Goal: Information Seeking & Learning: Learn about a topic

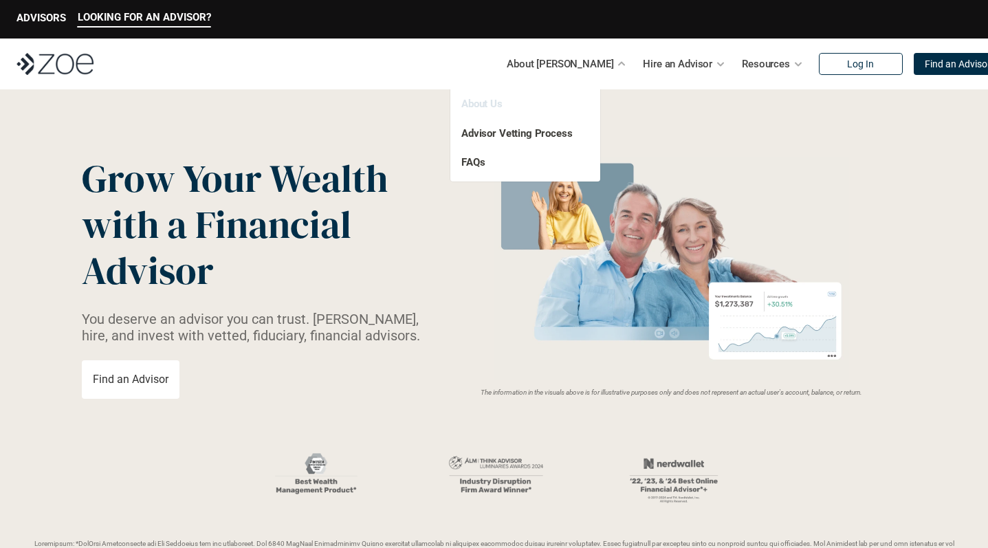
click at [487, 103] on link "About Us" at bounding box center [481, 104] width 41 height 12
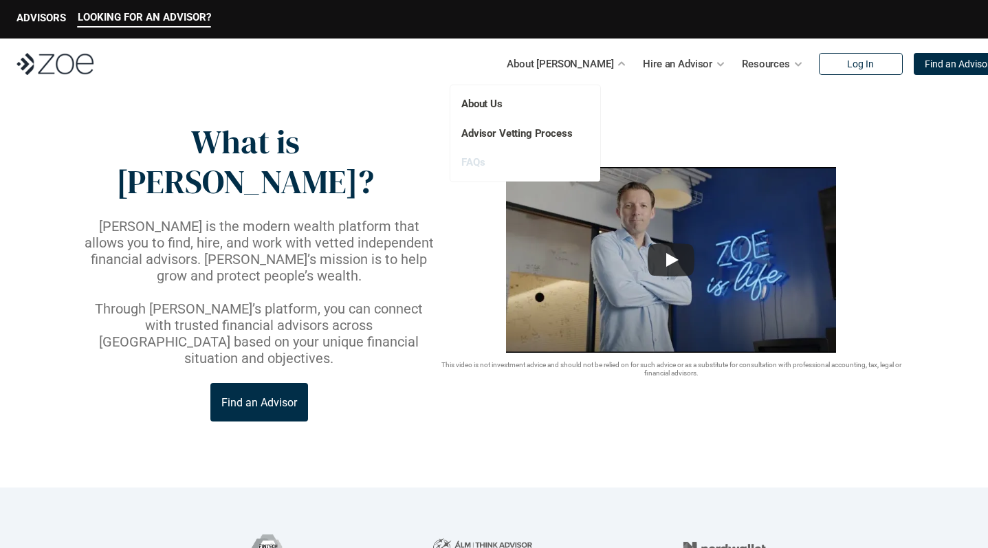
click at [478, 164] on link "FAQs" at bounding box center [472, 162] width 23 height 12
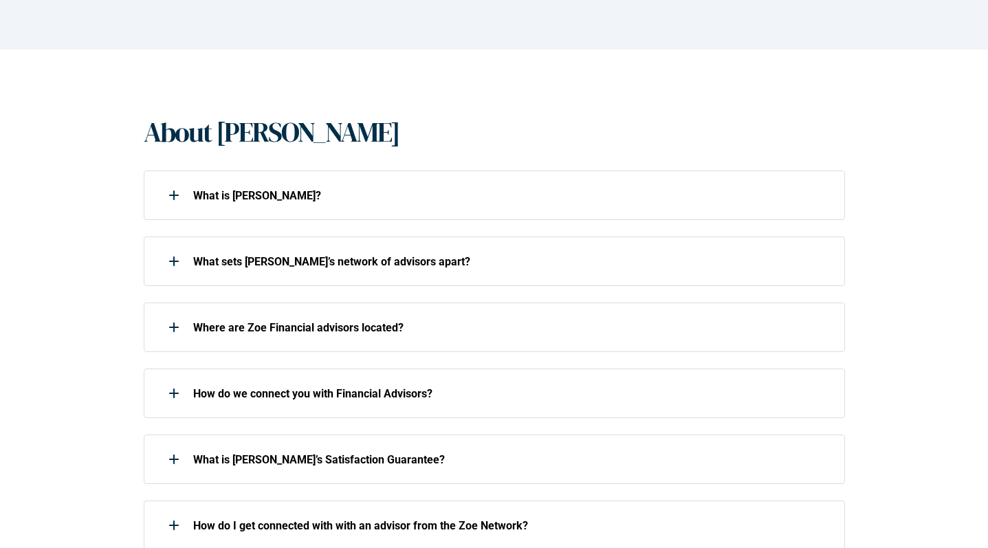
scroll to position [224, 0]
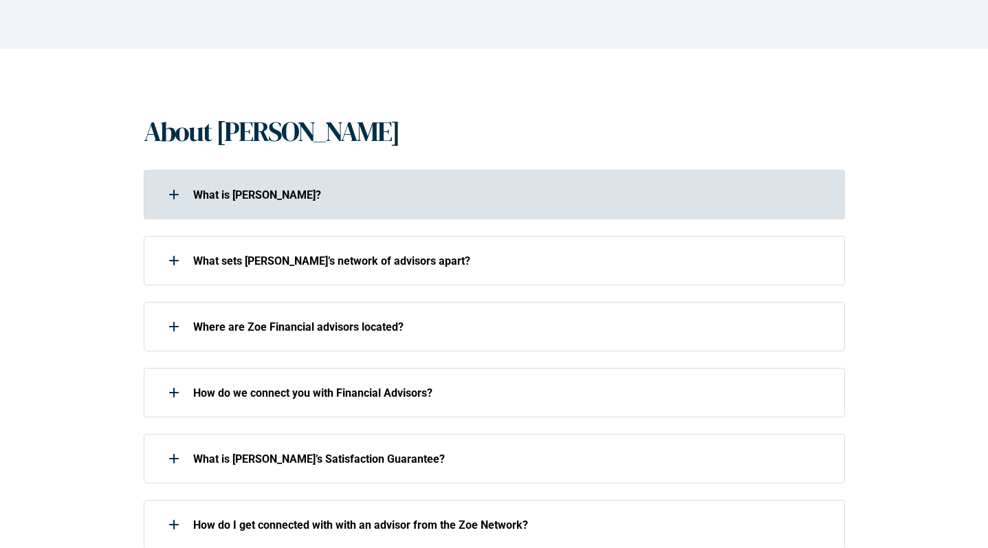
click at [280, 198] on p "What is [PERSON_NAME]?" at bounding box center [510, 194] width 634 height 13
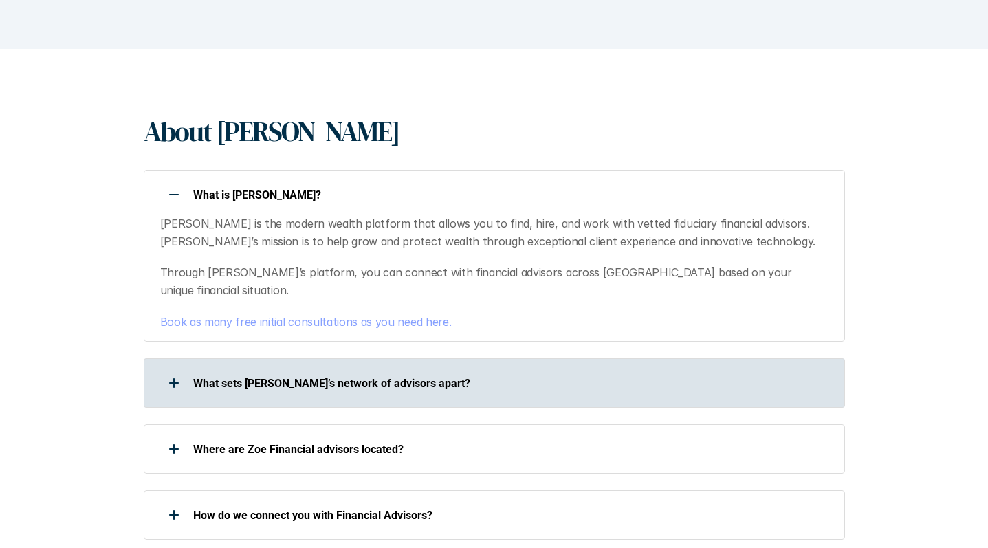
click at [313, 373] on div "What sets [PERSON_NAME]’s network of advisors apart?" at bounding box center [485, 382] width 683 height 27
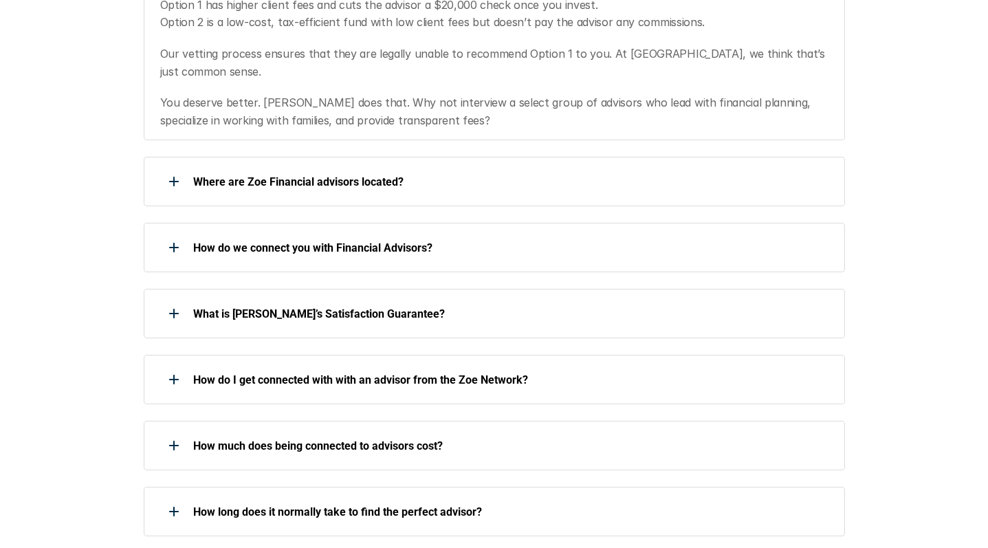
scroll to position [793, 0]
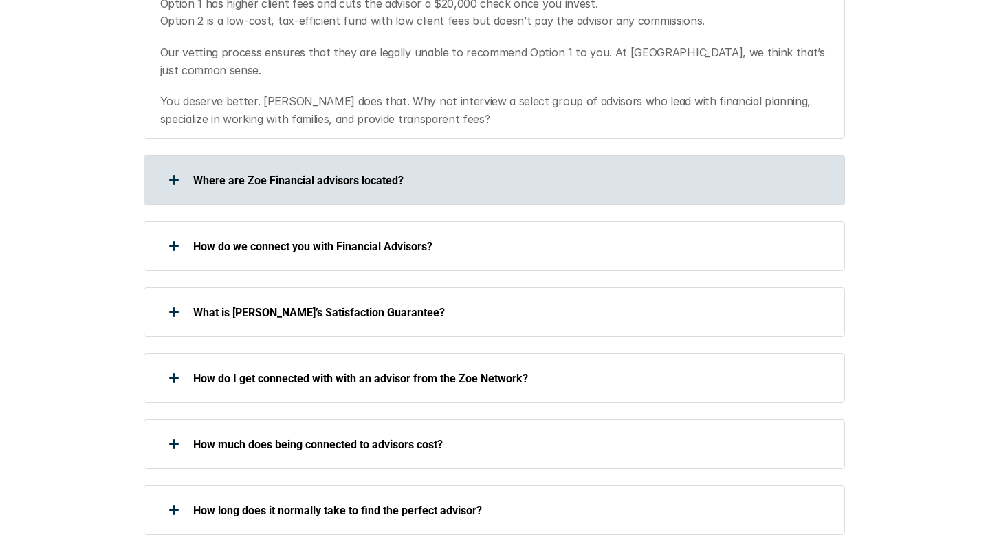
click at [300, 166] on div "Where are Zoe Financial advisors located?" at bounding box center [485, 179] width 683 height 27
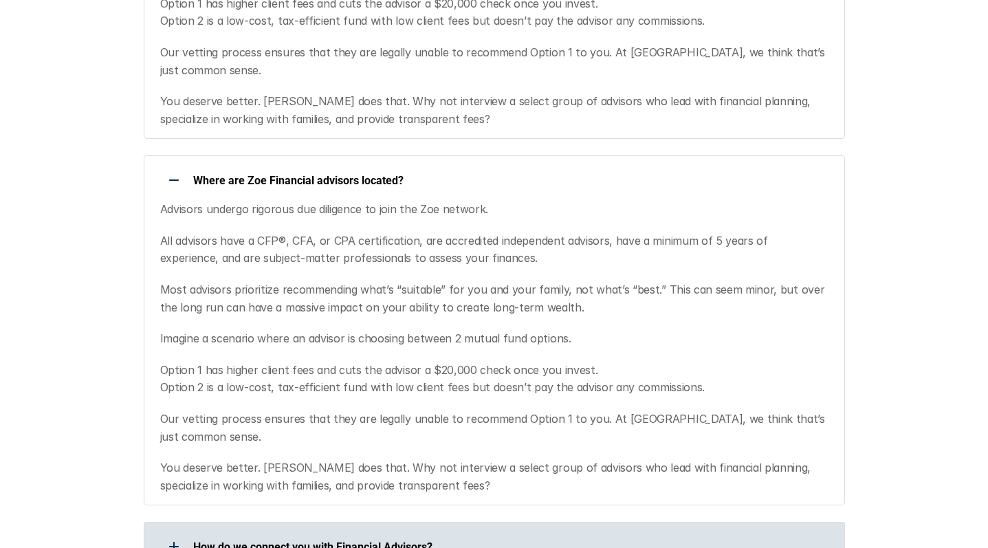
click at [316, 540] on p "How do we connect you with Financial Advisors?" at bounding box center [510, 546] width 634 height 13
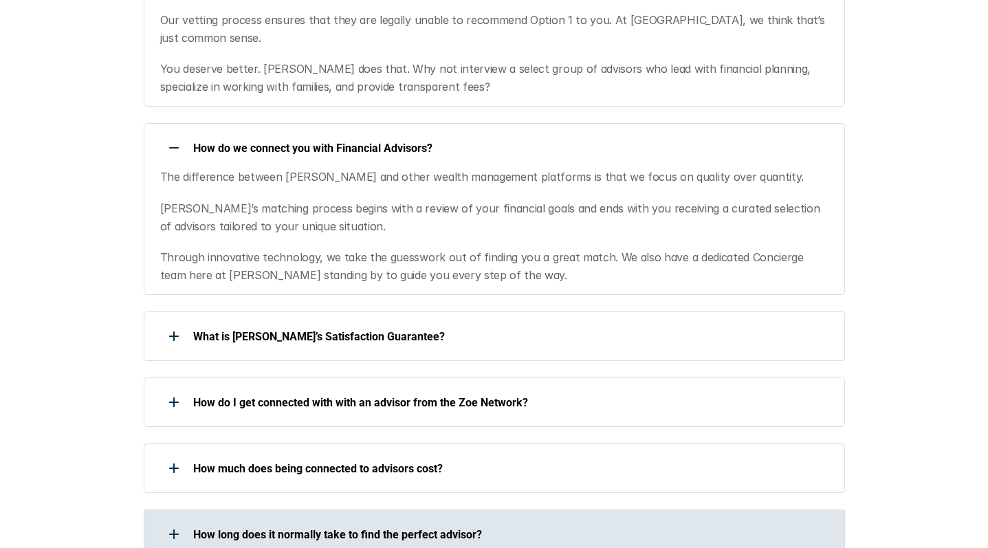
scroll to position [1197, 0]
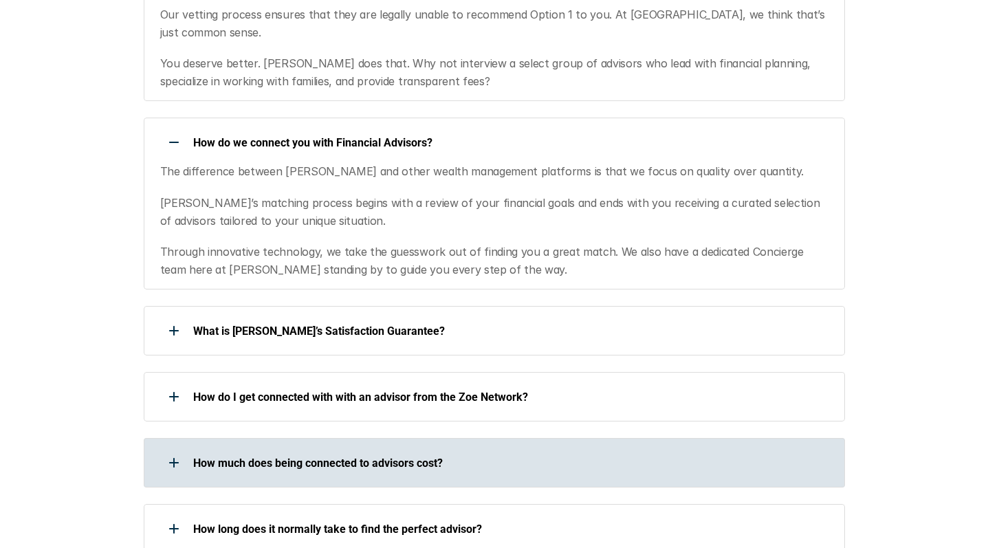
click at [298, 449] on div "How much does being connected to advisors cost?" at bounding box center [485, 462] width 683 height 27
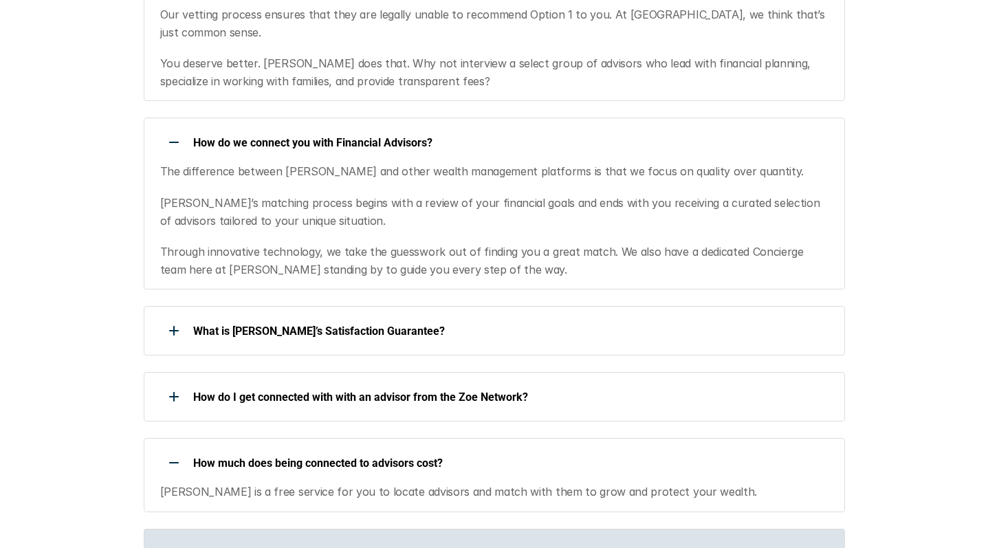
click at [317, 546] on p "How long does it normally take to find the perfect advisor?" at bounding box center [510, 552] width 634 height 13
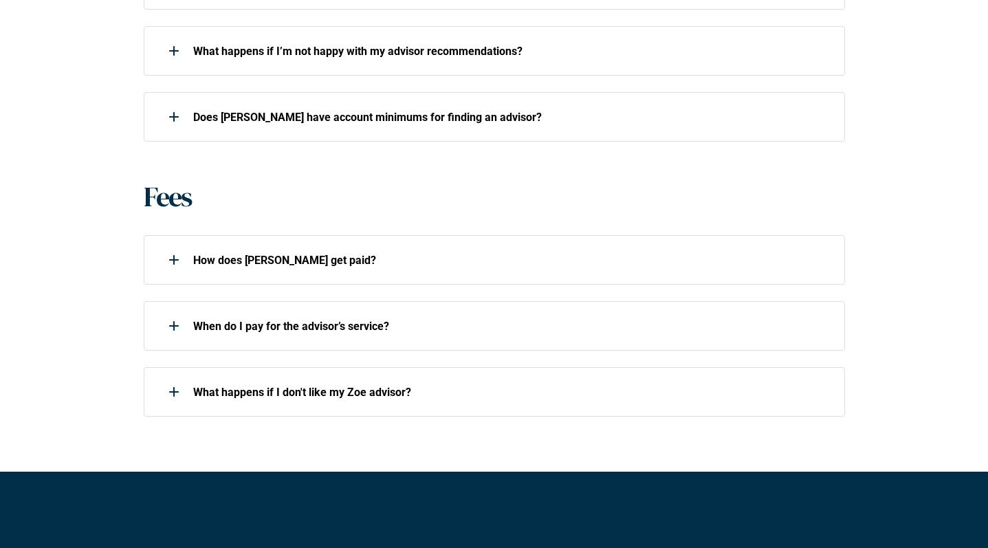
scroll to position [1808, 0]
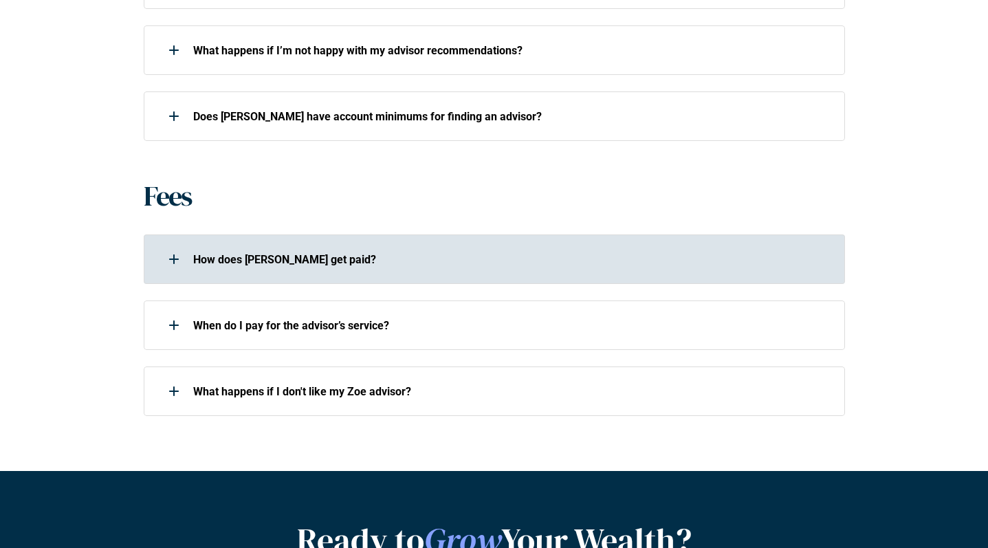
click at [291, 245] on div "How does [PERSON_NAME] get paid?" at bounding box center [485, 258] width 683 height 27
